Goal: Transaction & Acquisition: Purchase product/service

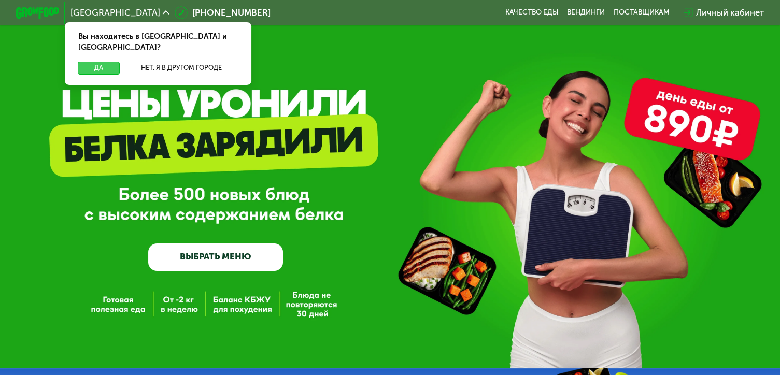
click at [87, 62] on button "Да" at bounding box center [99, 68] width 42 height 13
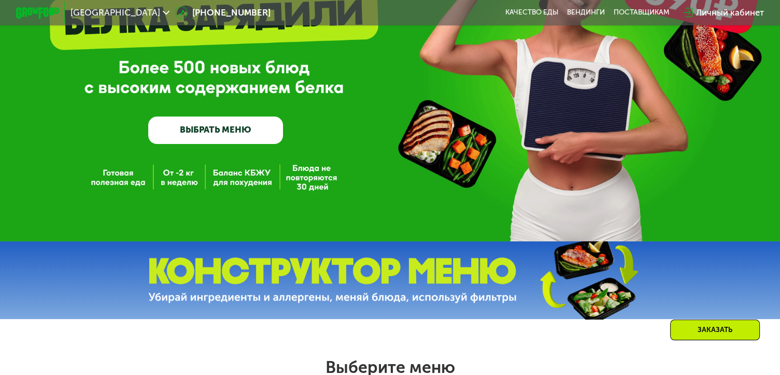
scroll to position [104, 0]
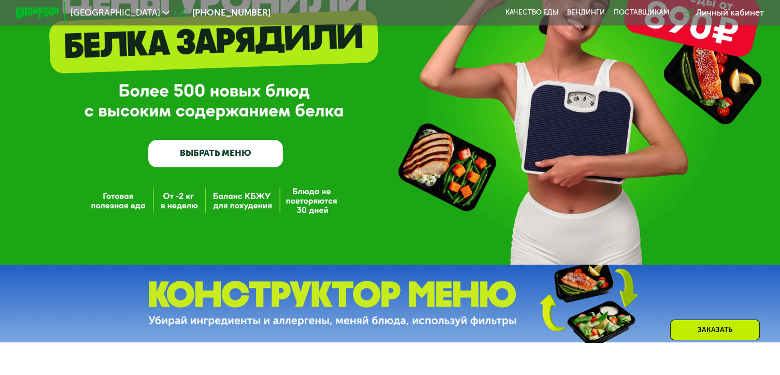
click at [218, 151] on link "ВЫБРАТЬ МЕНЮ" at bounding box center [215, 153] width 135 height 27
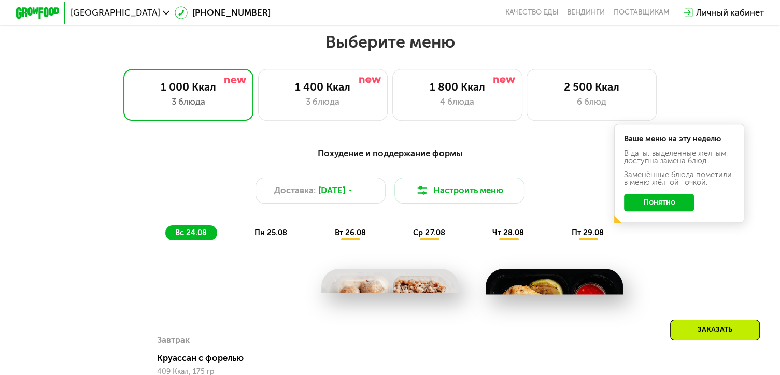
scroll to position [462, 0]
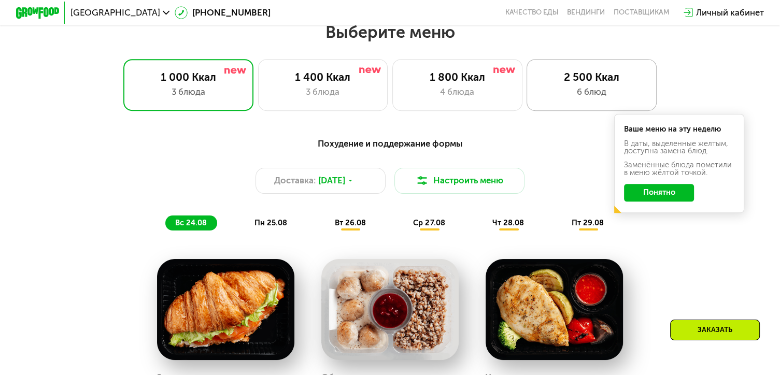
click at [563, 83] on div "2 500 Ккал" at bounding box center [591, 76] width 107 height 13
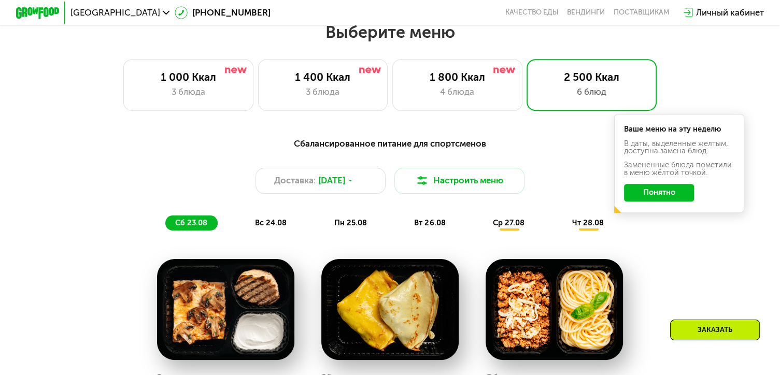
click at [640, 231] on div "Сбалансированное питание для спортсменов Доставка: [DATE] Настроить меню сб 23.…" at bounding box center [389, 184] width 641 height 94
click at [646, 198] on button "Понятно" at bounding box center [659, 192] width 70 height 17
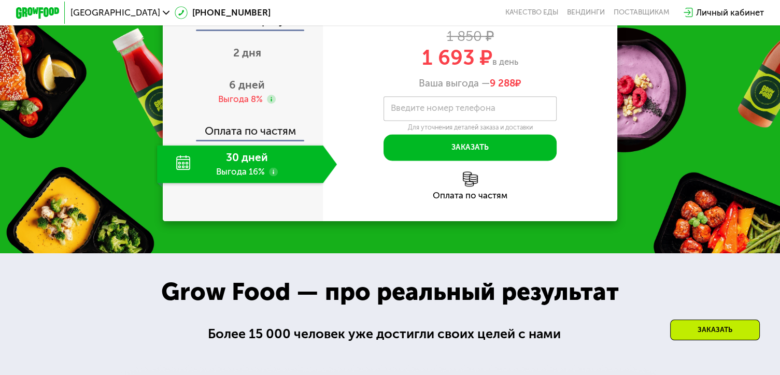
scroll to position [1291, 0]
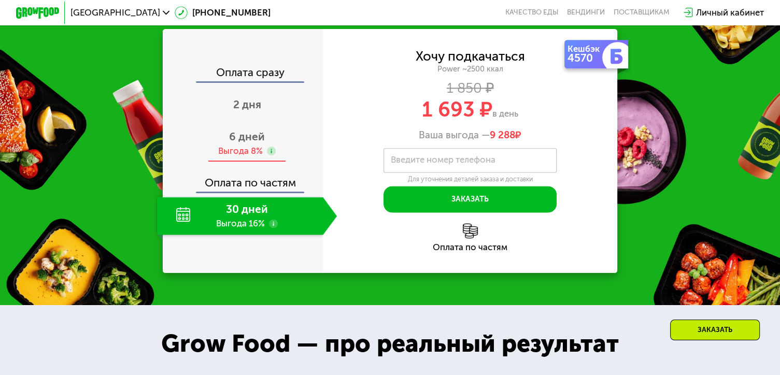
click at [248, 143] on span "6 дней" at bounding box center [247, 136] width 36 height 13
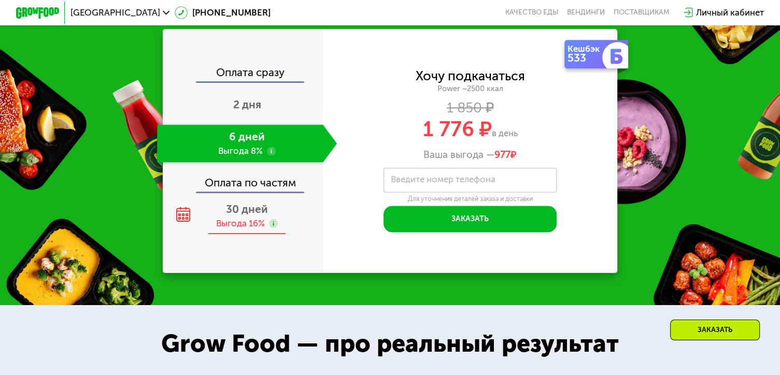
click at [236, 210] on div "30 дней Выгода 16%" at bounding box center [247, 216] width 180 height 38
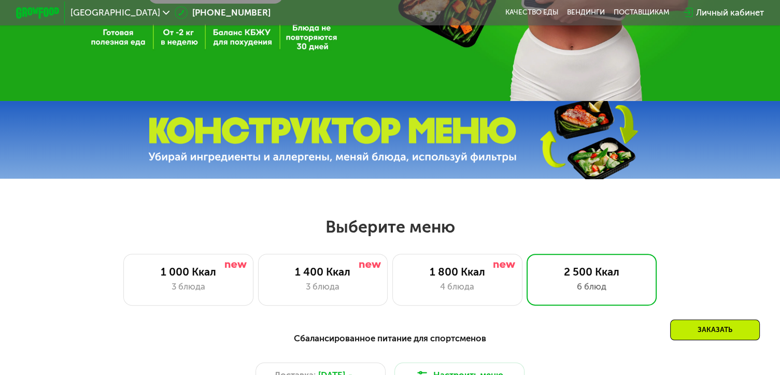
scroll to position [410, 0]
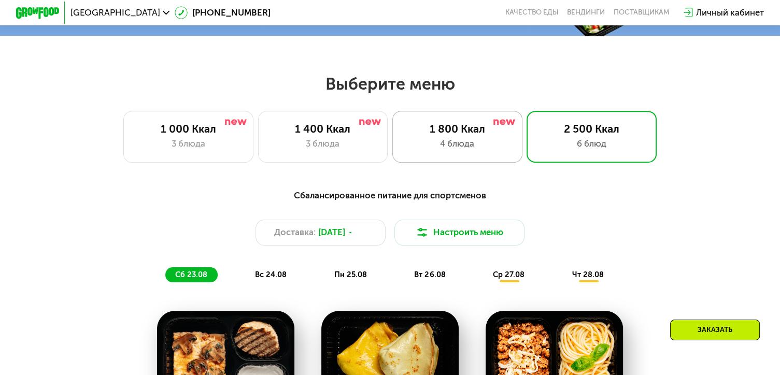
click at [445, 147] on div "4 блюда" at bounding box center [457, 143] width 107 height 13
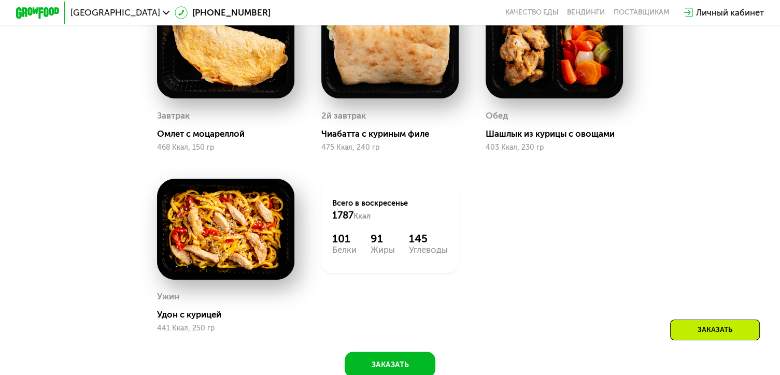
scroll to position [773, 0]
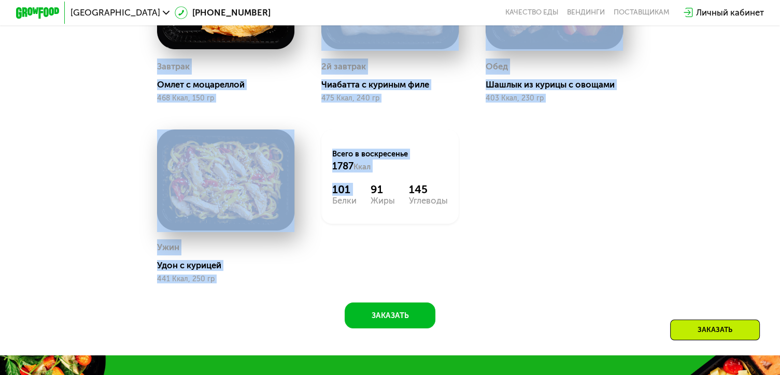
drag, startPoint x: 323, startPoint y: 254, endPoint x: 68, endPoint y: 75, distance: 311.9
click at [68, 75] on div "Сбалансированное питание на каждый день Доставка: [DATE] Настроить меню вс 24.0…" at bounding box center [389, 74] width 667 height 509
click at [67, 76] on div "Сбалансированное питание на каждый день Доставка: [DATE] Настроить меню вс 24.0…" at bounding box center [389, 74] width 667 height 509
click at [70, 99] on div "Сбалансированное питание на каждый день Доставка: [DATE] Настроить меню вс 24.0…" at bounding box center [389, 74] width 667 height 509
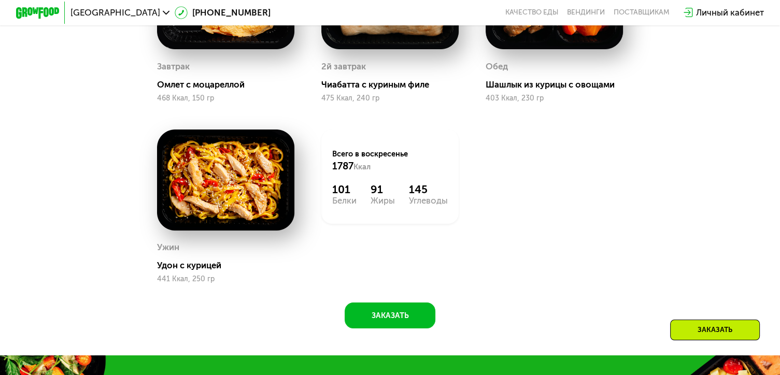
drag, startPoint x: 495, startPoint y: 227, endPoint x: 494, endPoint y: 192, distance: 35.2
click at [0, 0] on div "Завтрак Омлет с моцареллой 468 Ккал, 150 гр 2й завтрак Чиабатта с куриным филе …" at bounding box center [0, 0] width 0 height 0
